Goal: Information Seeking & Learning: Learn about a topic

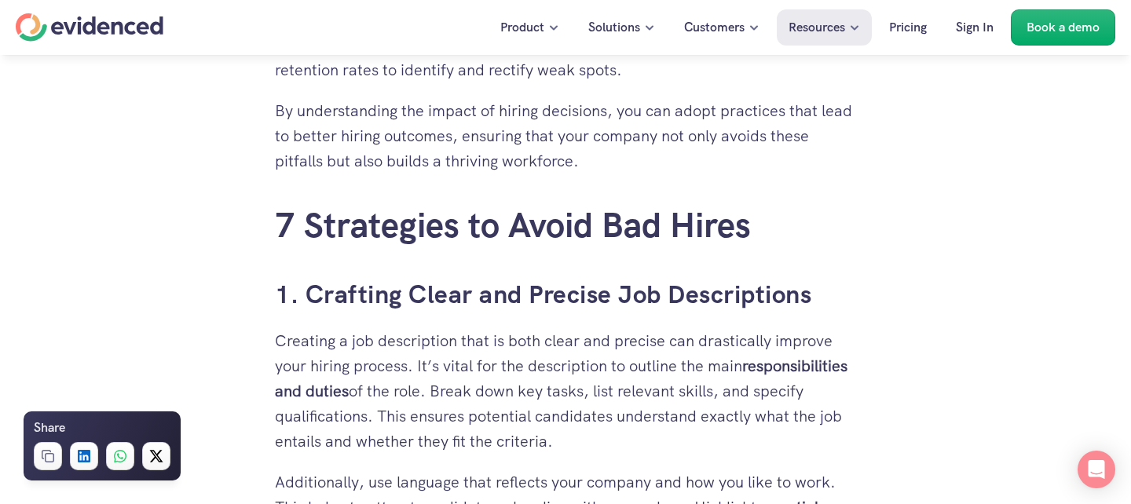
scroll to position [2411, 0]
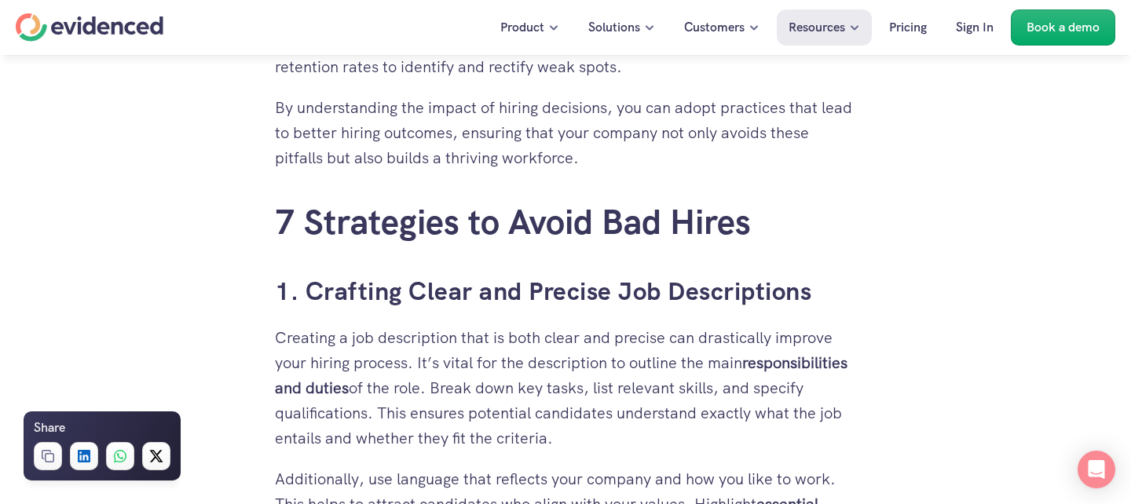
drag, startPoint x: 694, startPoint y: 428, endPoint x: 524, endPoint y: 350, distance: 187.4
click at [524, 350] on p "Creating a job description that is both clear and precise can drastically impro…" at bounding box center [565, 388] width 581 height 126
click at [524, 349] on p "Creating a job description that is both clear and precise can drastically impro…" at bounding box center [565, 388] width 581 height 126
drag, startPoint x: 569, startPoint y: 332, endPoint x: 663, endPoint y: 427, distance: 133.3
click at [663, 427] on p "Creating a job description that is both clear and precise can drastically impro…" at bounding box center [565, 388] width 581 height 126
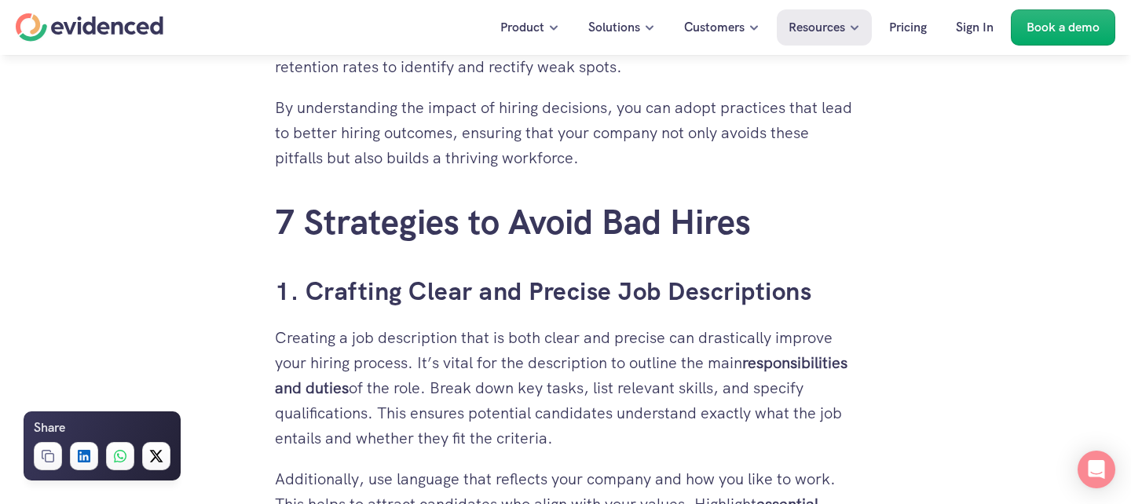
click at [663, 427] on p "Creating a job description that is both clear and precise can drastically impro…" at bounding box center [565, 388] width 581 height 126
drag, startPoint x: 682, startPoint y: 439, endPoint x: 599, endPoint y: 369, distance: 108.1
click at [599, 369] on p "Creating a job description that is both clear and precise can drastically impro…" at bounding box center [565, 388] width 581 height 126
drag, startPoint x: 582, startPoint y: 367, endPoint x: 648, endPoint y: 443, distance: 100.8
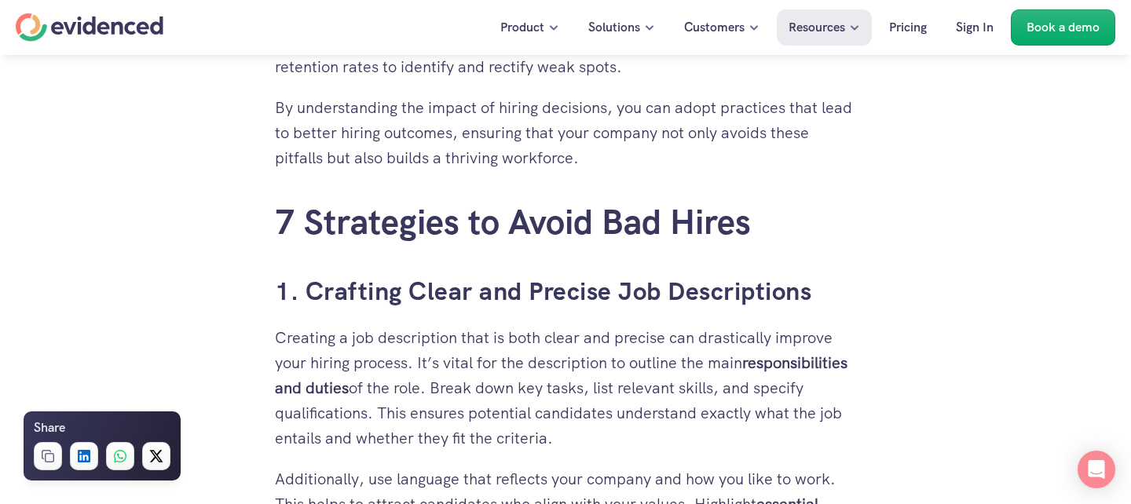
click at [649, 444] on p "Creating a job description that is both clear and precise can drastically impro…" at bounding box center [565, 388] width 581 height 126
click at [648, 443] on p "Creating a job description that is both clear and precise can drastically impro…" at bounding box center [565, 388] width 581 height 126
drag, startPoint x: 643, startPoint y: 442, endPoint x: 591, endPoint y: 405, distance: 64.1
click at [591, 405] on p "Creating a job description that is both clear and precise can drastically impro…" at bounding box center [565, 388] width 581 height 126
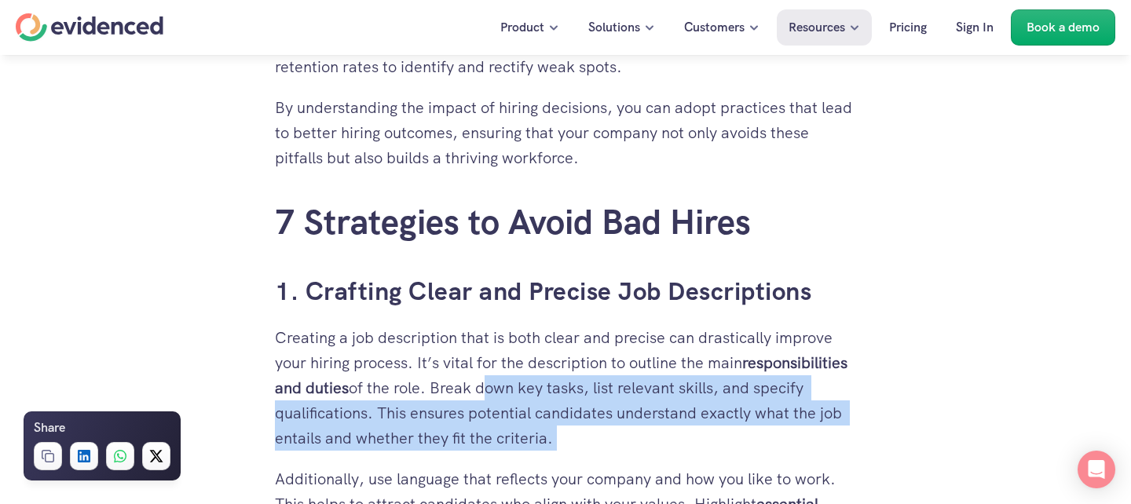
drag, startPoint x: 590, startPoint y: 398, endPoint x: 671, endPoint y: 460, distance: 102.0
drag, startPoint x: 683, startPoint y: 460, endPoint x: 594, endPoint y: 390, distance: 113.6
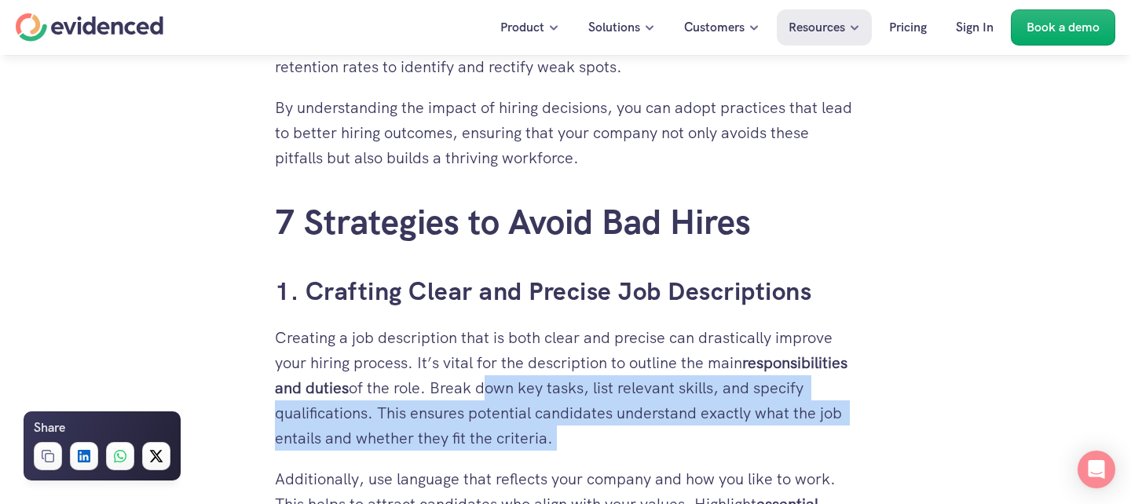
click at [594, 390] on p "Creating a job description that is both clear and precise can drastically impro…" at bounding box center [565, 388] width 581 height 126
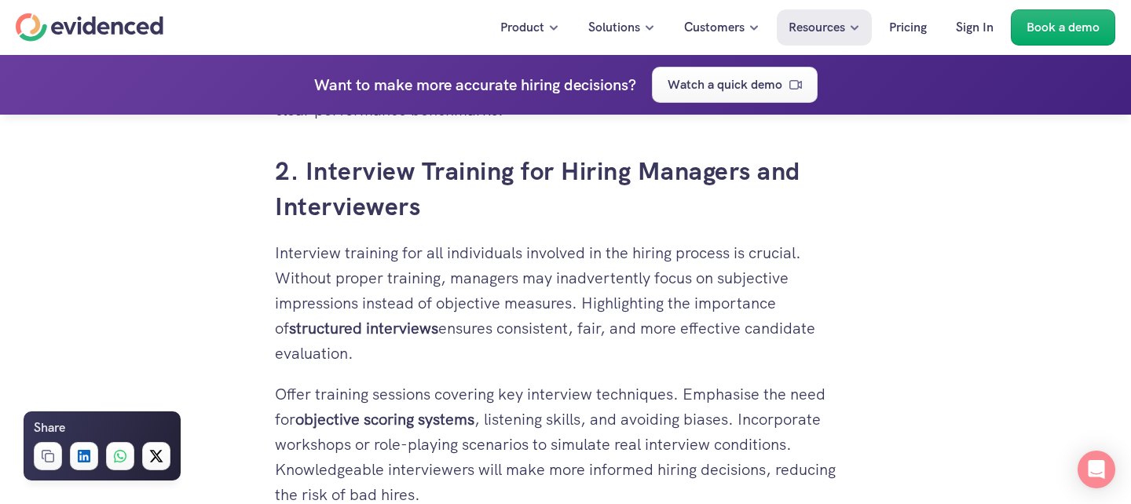
scroll to position [2974, 0]
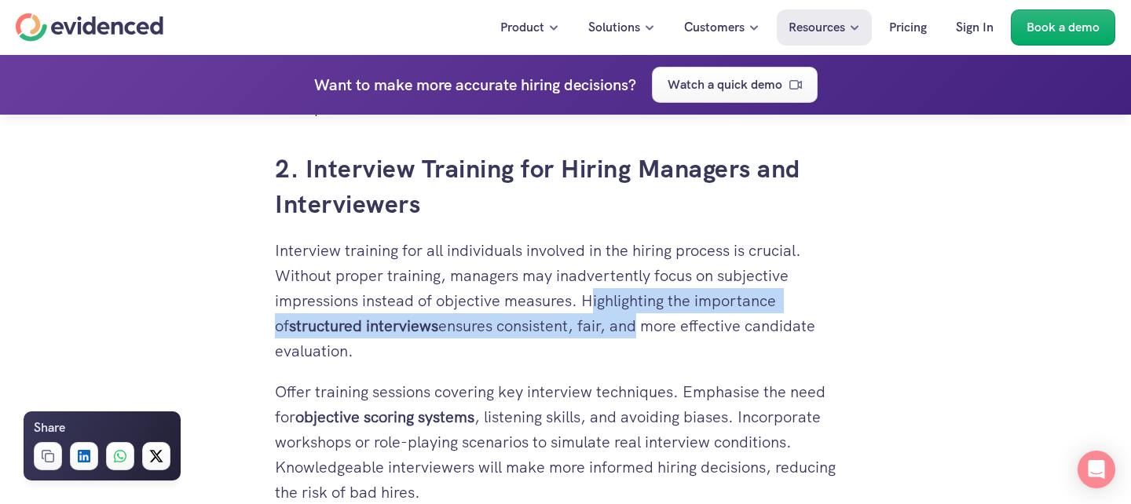
drag, startPoint x: 616, startPoint y: 331, endPoint x: 573, endPoint y: 295, distance: 56.3
click at [573, 296] on p "Interview training for all individuals involved in the hiring process is crucia…" at bounding box center [565, 301] width 581 height 126
click at [573, 295] on p "Interview training for all individuals involved in the hiring process is crucia…" at bounding box center [565, 301] width 581 height 126
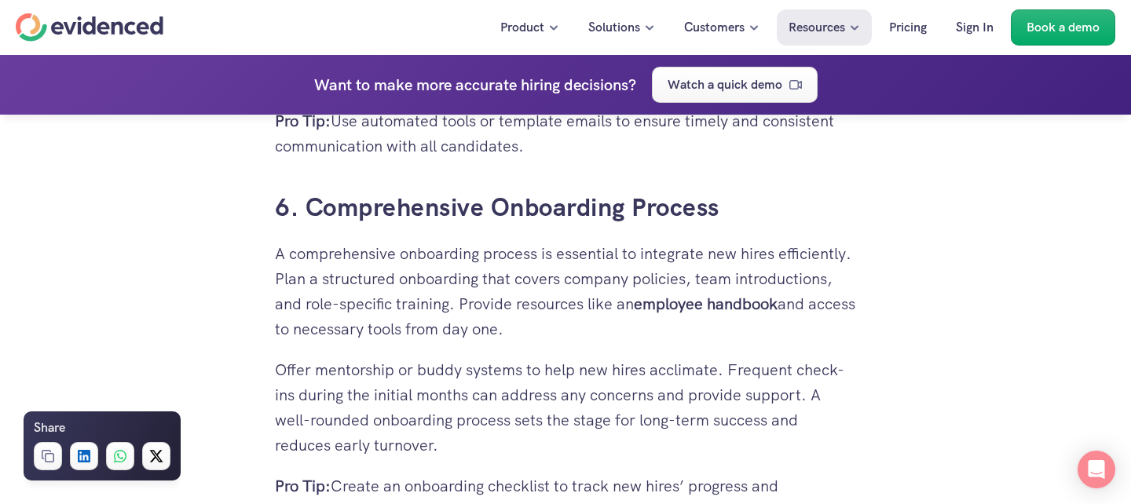
scroll to position [4896, 0]
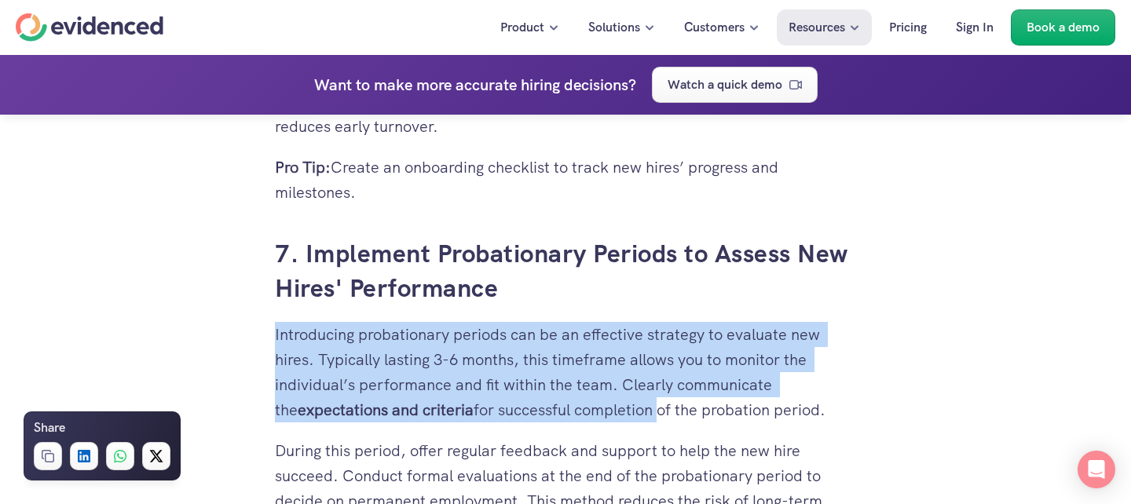
drag, startPoint x: 607, startPoint y: 318, endPoint x: 635, endPoint y: 407, distance: 93.2
click at [635, 407] on p "Introducing probationary periods can be an effective strategy to evaluate new h…" at bounding box center [565, 372] width 581 height 101
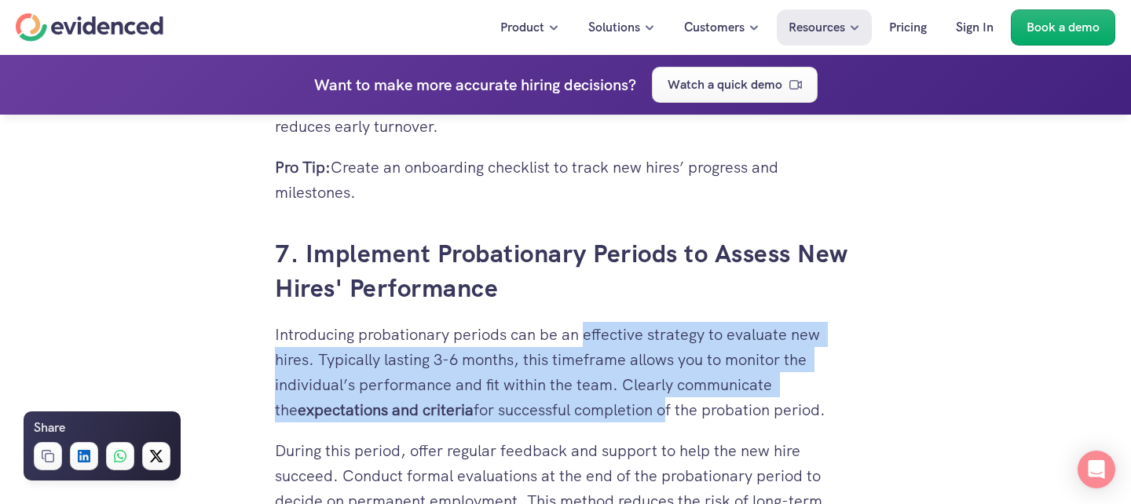
drag, startPoint x: 635, startPoint y: 407, endPoint x: 595, endPoint y: 341, distance: 77.6
click at [595, 341] on p "Introducing probationary periods can be an effective strategy to evaluate new h…" at bounding box center [565, 372] width 581 height 101
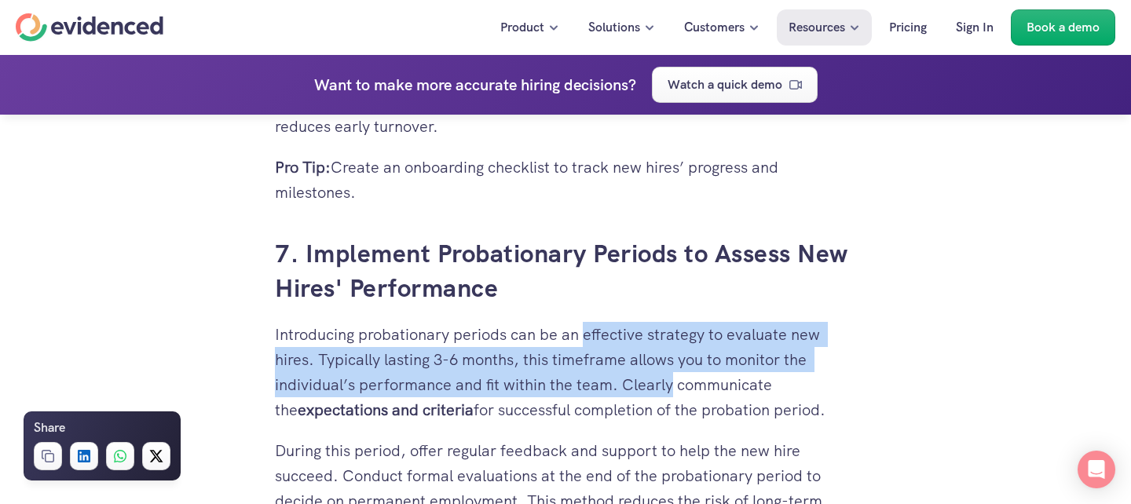
drag, startPoint x: 595, startPoint y: 341, endPoint x: 624, endPoint y: 394, distance: 61.2
click at [624, 394] on p "Introducing probationary periods can be an effective strategy to evaluate new h…" at bounding box center [565, 372] width 581 height 101
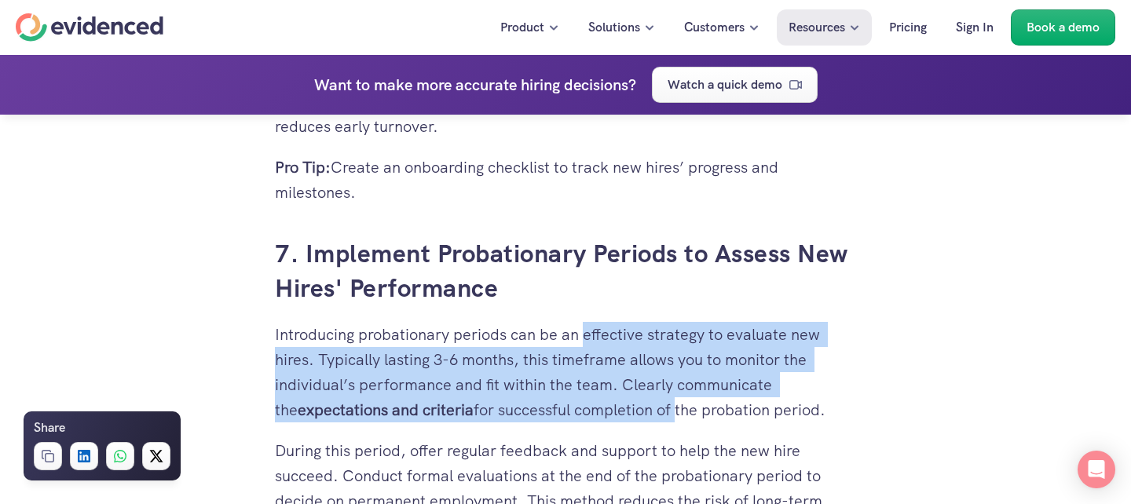
drag, startPoint x: 652, startPoint y: 406, endPoint x: 583, endPoint y: 345, distance: 92.4
click at [583, 345] on p "Introducing probationary periods can be an effective strategy to evaluate new h…" at bounding box center [565, 372] width 581 height 101
click at [583, 344] on p "Introducing probationary periods can be an effective strategy to evaluate new h…" at bounding box center [565, 372] width 581 height 101
drag, startPoint x: 584, startPoint y: 343, endPoint x: 596, endPoint y: 409, distance: 67.2
click at [597, 411] on p "Introducing probationary periods can be an effective strategy to evaluate new h…" at bounding box center [565, 372] width 581 height 101
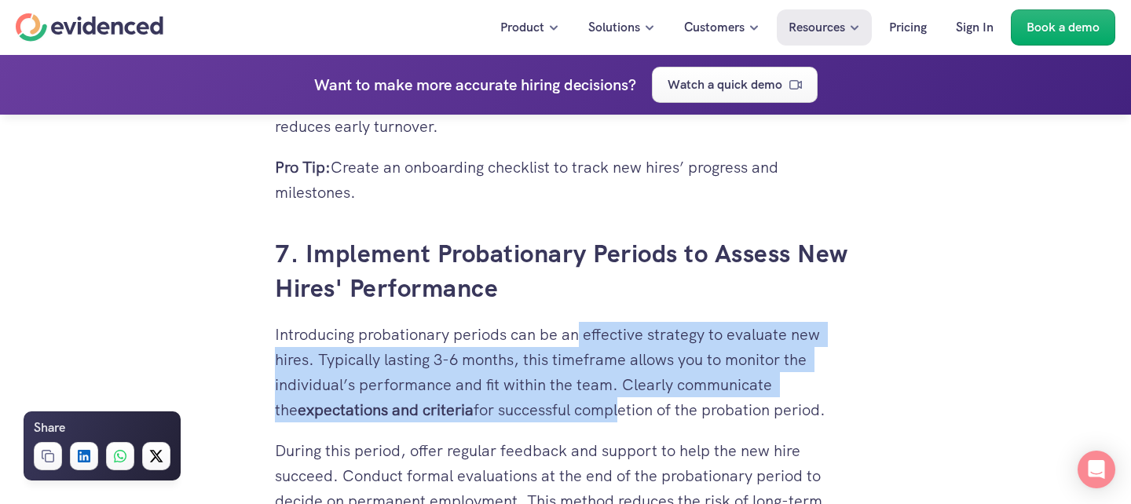
click at [596, 409] on p "Introducing probationary periods can be an effective strategy to evaluate new h…" at bounding box center [565, 372] width 581 height 101
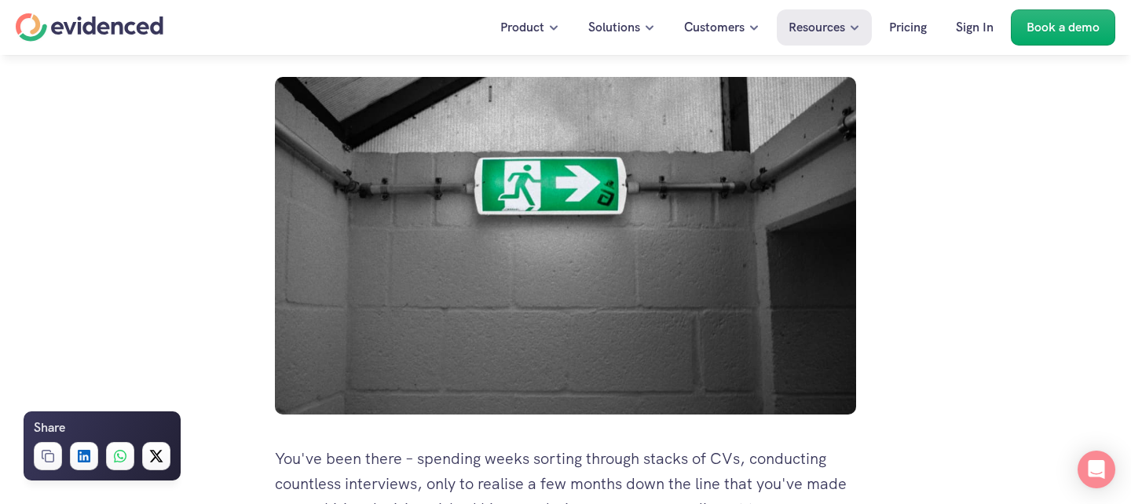
scroll to position [0, 0]
